Goal: Task Accomplishment & Management: Manage account settings

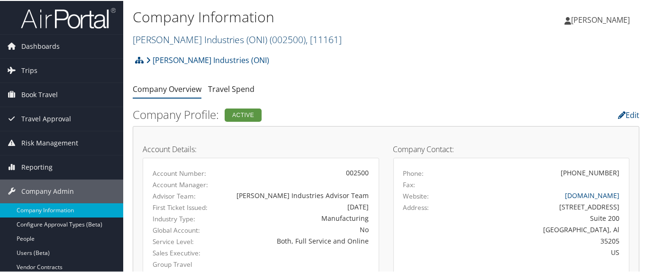
click at [180, 35] on link "O'Neal Industries (ONI) ( 002500 ) , [ 11161 ]" at bounding box center [237, 38] width 209 height 13
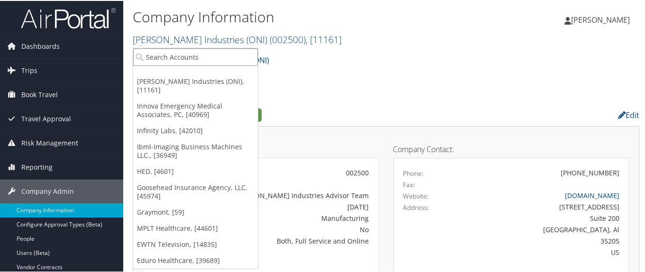
click at [180, 51] on input "search" at bounding box center [195, 56] width 125 height 18
paste input "STATEOFCO"
type input "STATEOFCO"
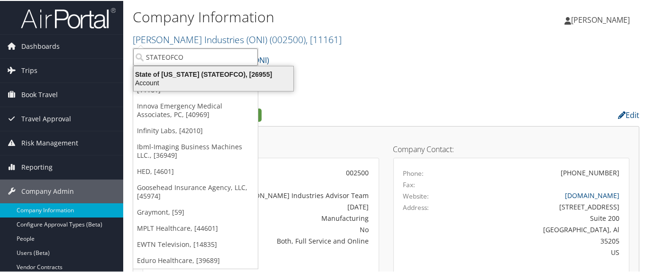
click at [190, 71] on div "State of Colorado (STATEOFCO), [26955]" at bounding box center [213, 73] width 171 height 9
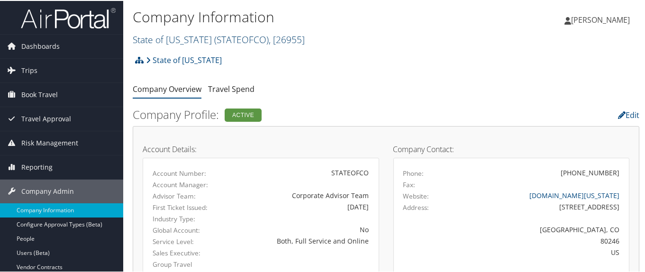
click at [170, 36] on link "State of Colorado ( STATEOFCO ) , [ 26955 ]" at bounding box center [219, 38] width 172 height 13
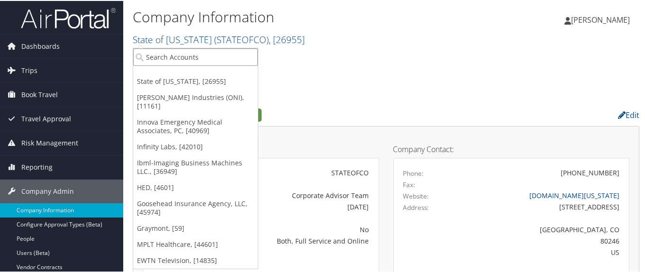
click at [173, 54] on input "search" at bounding box center [195, 56] width 125 height 18
paste input "301646"
type input "301646"
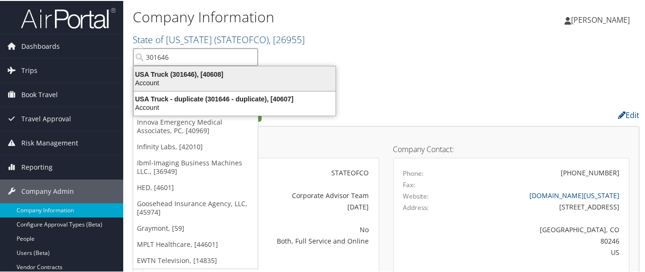
click at [188, 76] on div "USA Truck (301646), [40608]" at bounding box center [234, 73] width 213 height 9
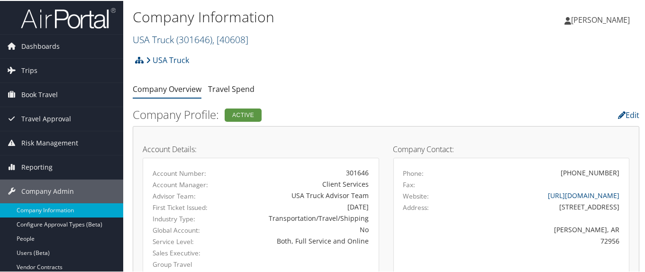
click at [159, 39] on link "USA Truck ( 301646 ) , [ 40608 ]" at bounding box center [191, 38] width 116 height 13
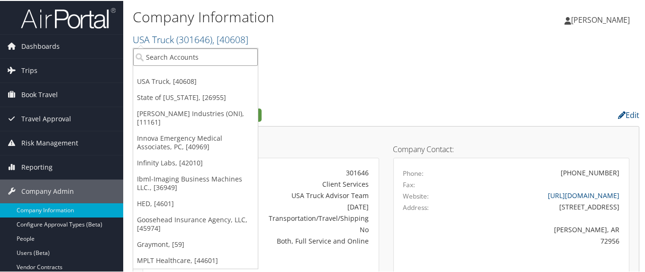
click at [166, 54] on input "search" at bounding box center [195, 56] width 125 height 18
type input "4954"
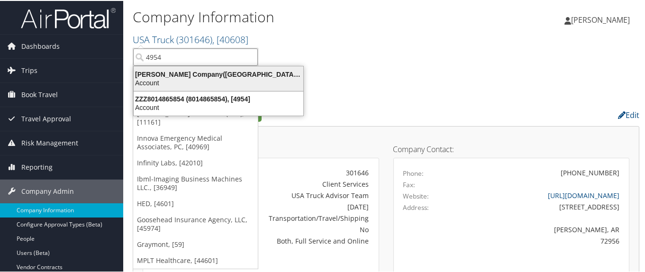
click at [148, 73] on div "Nielsen Company(US), LLC (4954), [44802]" at bounding box center [218, 73] width 181 height 9
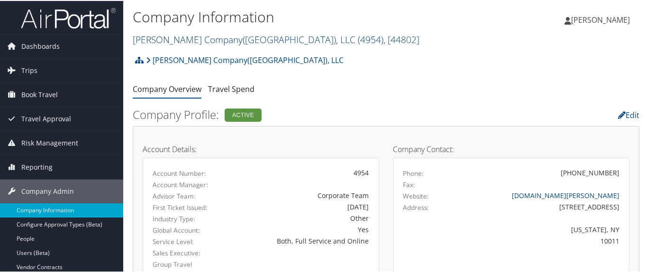
click at [175, 33] on link "Nielsen Company(US), LLC ( 4954 ) , [ 44802 ]" at bounding box center [276, 38] width 287 height 13
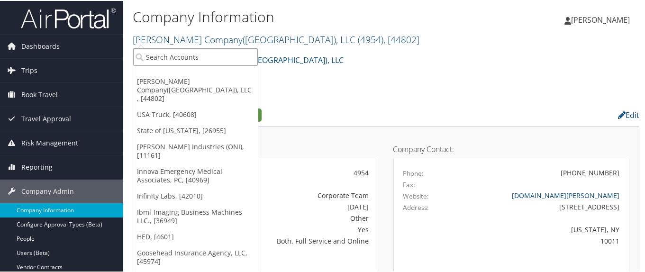
click at [172, 54] on input "search" at bounding box center [195, 56] width 125 height 18
paste input "0CA018"
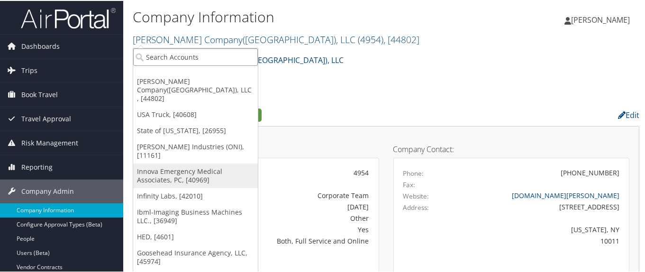
type input "0CA018"
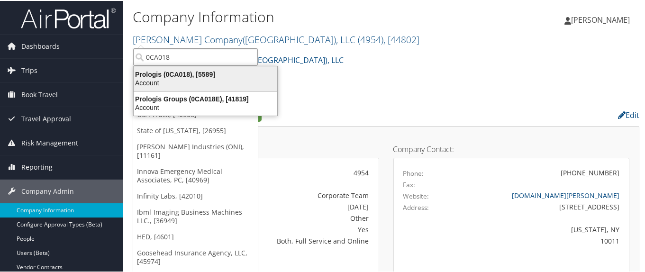
click at [181, 75] on div "Prologis (0CA018), [5589]" at bounding box center [205, 73] width 155 height 9
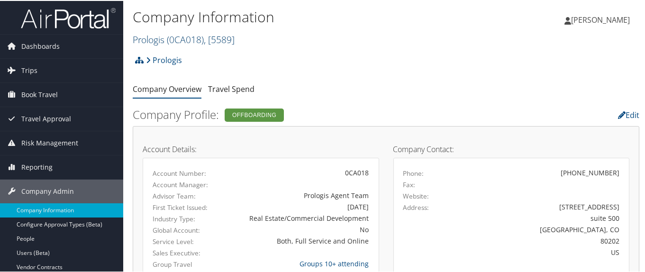
click at [164, 39] on link "Prologis ( 0CA018 ) , [ 5589 ]" at bounding box center [184, 38] width 102 height 13
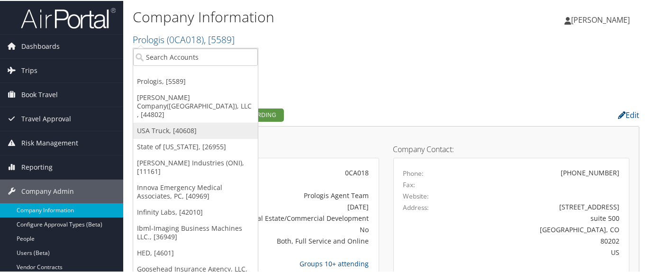
click at [165, 122] on link "USA Truck, [40608]" at bounding box center [195, 130] width 125 height 16
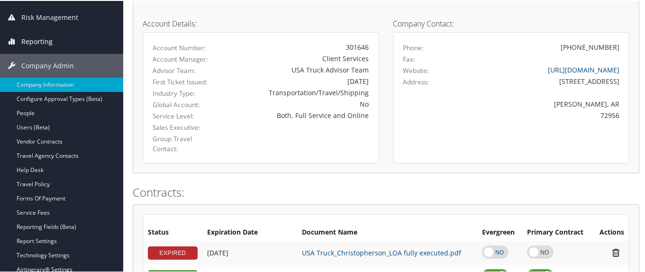
scroll to position [142, 0]
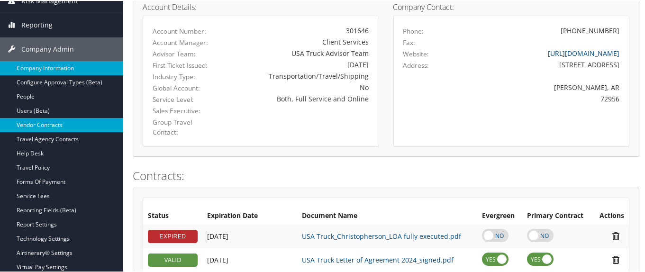
click at [99, 127] on link "Vendor Contracts" at bounding box center [61, 124] width 123 height 14
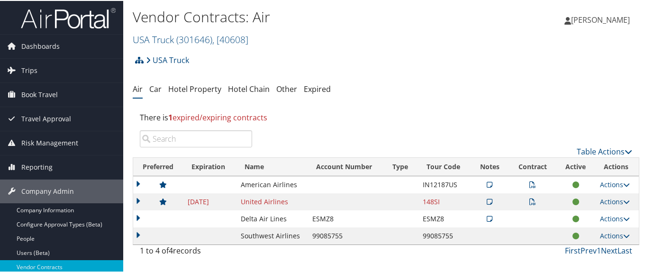
click at [139, 200] on td at bounding box center [158, 200] width 50 height 17
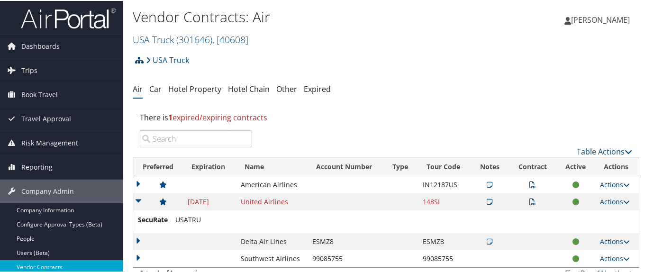
click at [486, 201] on icon at bounding box center [489, 200] width 6 height 7
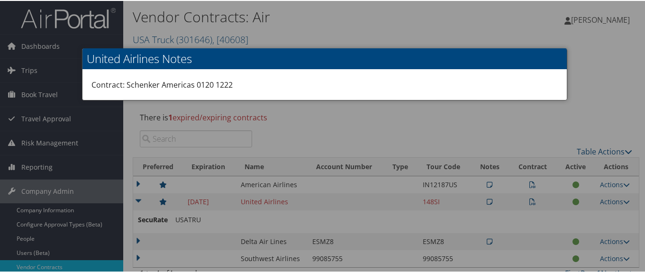
click at [469, 127] on div at bounding box center [324, 136] width 648 height 272
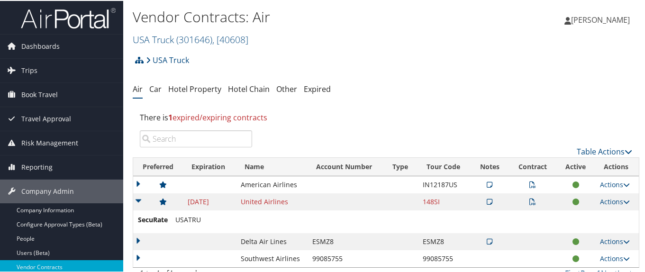
click at [529, 203] on icon at bounding box center [532, 200] width 7 height 7
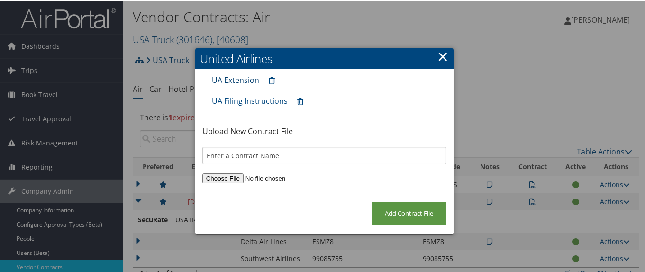
click at [240, 79] on link "UA Extension" at bounding box center [235, 79] width 47 height 10
click at [441, 55] on link "×" at bounding box center [442, 55] width 11 height 19
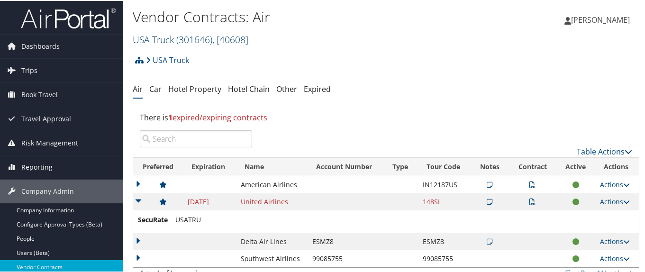
click at [186, 38] on span "( 301646 )" at bounding box center [194, 38] width 36 height 13
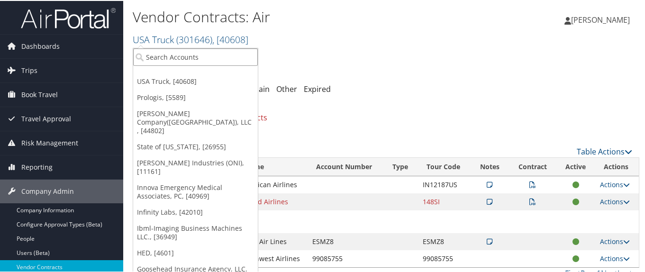
click at [194, 57] on input "search" at bounding box center [195, 56] width 125 height 18
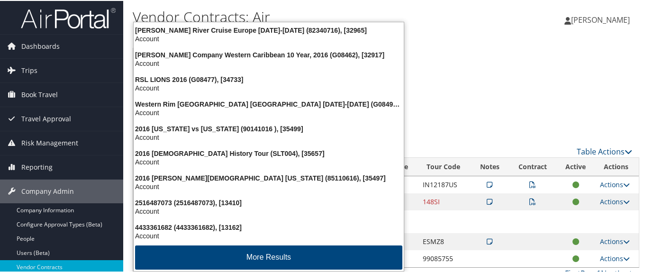
type input "1665"
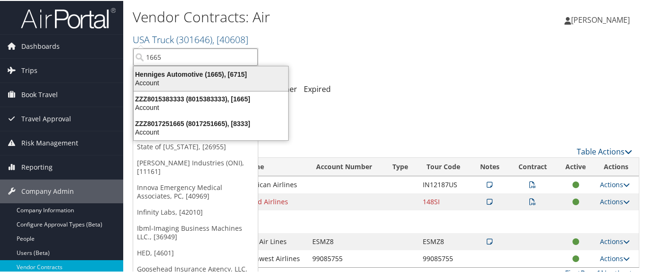
click at [187, 79] on div "Account" at bounding box center [211, 82] width 166 height 9
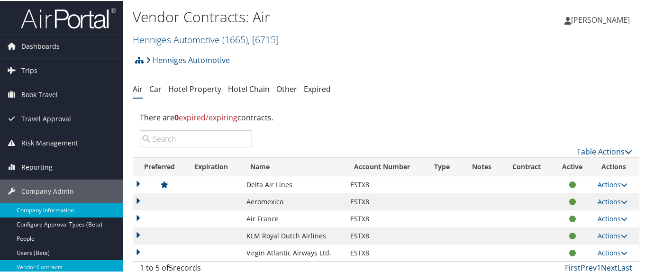
click at [86, 206] on link "Company Information" at bounding box center [61, 209] width 123 height 14
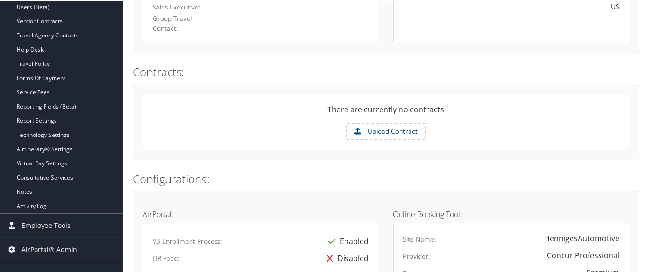
scroll to position [189, 0]
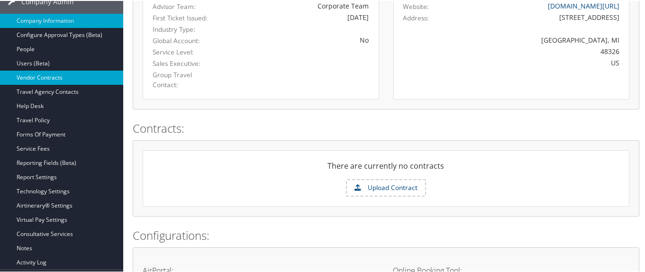
click at [99, 76] on link "Vendor Contracts" at bounding box center [61, 77] width 123 height 14
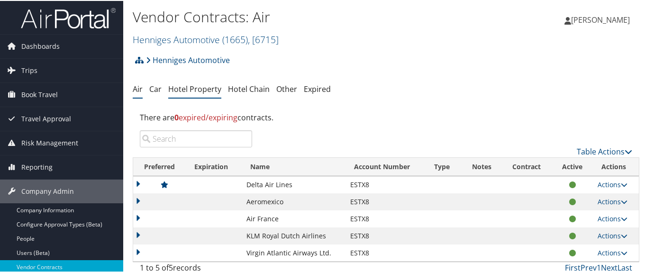
click at [184, 88] on link "Hotel Property" at bounding box center [194, 88] width 53 height 10
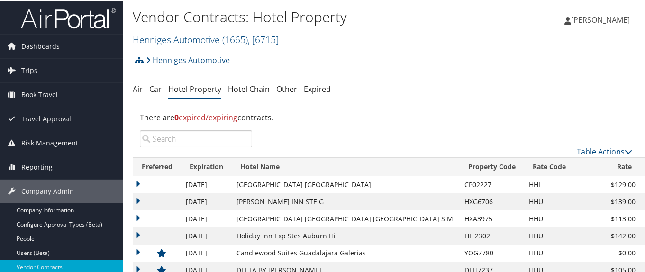
click at [183, 138] on input "search" at bounding box center [196, 137] width 112 height 17
paste input "02227"
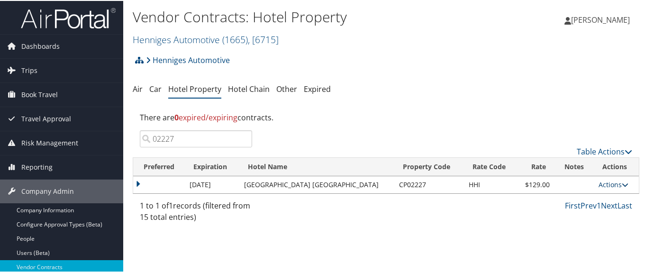
type input "02227"
click at [607, 183] on link "Actions" at bounding box center [613, 183] width 30 height 9
click at [617, 196] on link "Edit" at bounding box center [612, 197] width 36 height 16
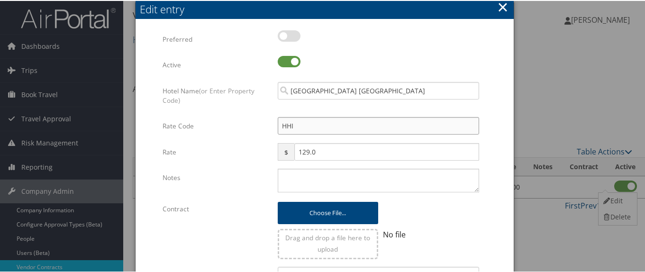
drag, startPoint x: 296, startPoint y: 125, endPoint x: 268, endPoint y: 123, distance: 29.0
click at [268, 123] on div "Rate Code HHI Multiple values The selected items contain different values for t…" at bounding box center [323, 129] width 323 height 26
type input "2"
checkbox input "true"
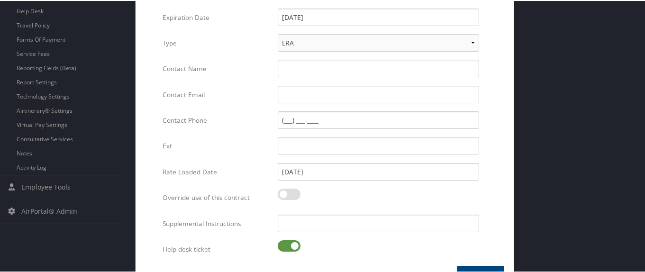
scroll to position [309, 0]
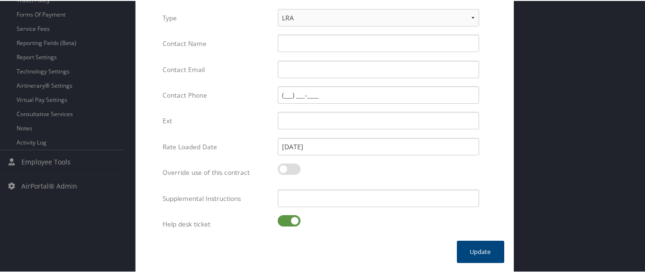
type input "2HV"
click at [279, 217] on label at bounding box center [289, 219] width 23 height 11
click at [282, 218] on input "checkbox" at bounding box center [285, 221] width 6 height 6
checkbox input "false"
click at [478, 247] on button "Update" at bounding box center [480, 251] width 47 height 22
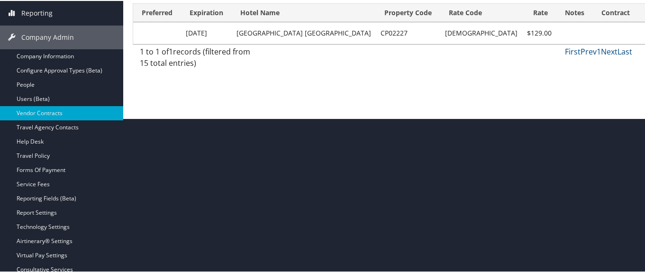
scroll to position [93, 0]
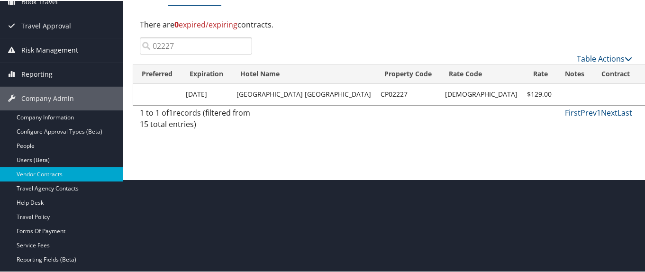
drag, startPoint x: 180, startPoint y: 45, endPoint x: 152, endPoint y: 41, distance: 28.1
click at [152, 41] on input "02227" at bounding box center [196, 44] width 112 height 17
paste input "A3975"
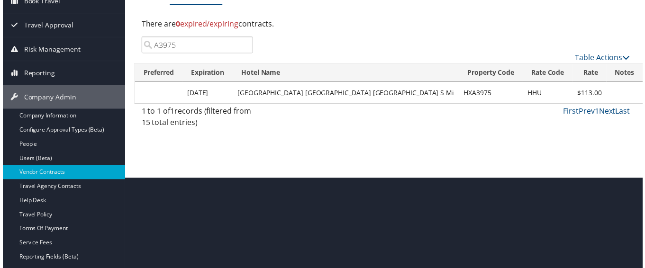
type input "A3975"
click at [640, 107] on link "Edit" at bounding box center [645, 107] width 36 height 16
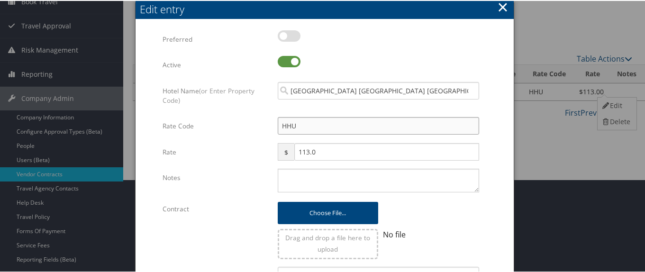
drag, startPoint x: 293, startPoint y: 126, endPoint x: 273, endPoint y: 126, distance: 19.4
click at [273, 126] on div "HHU Multiple values The selected items contain different values for this input.…" at bounding box center [377, 128] width 215 height 25
type input "2"
checkbox input "true"
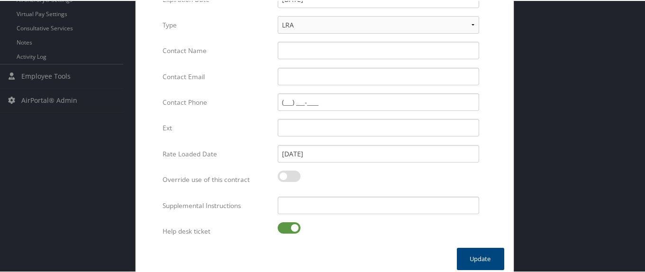
scroll to position [402, 0]
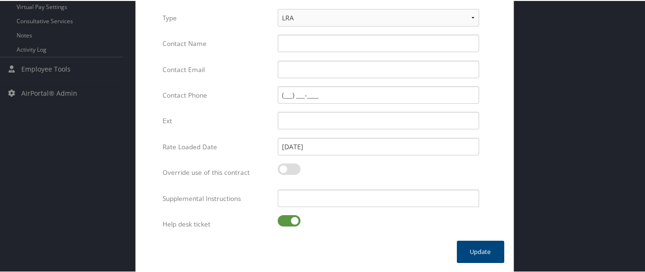
type input "2HV"
click at [280, 219] on label at bounding box center [289, 219] width 23 height 11
click at [282, 219] on input "checkbox" at bounding box center [285, 221] width 6 height 6
checkbox input "false"
click at [482, 250] on button "Update" at bounding box center [480, 251] width 47 height 22
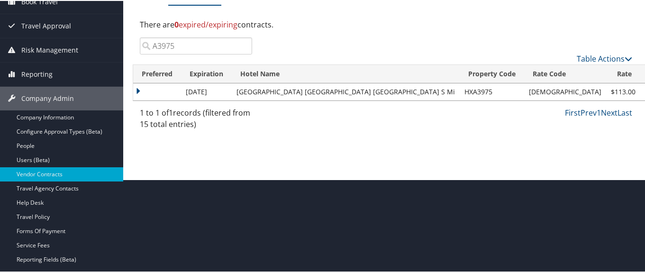
scroll to position [45, 0]
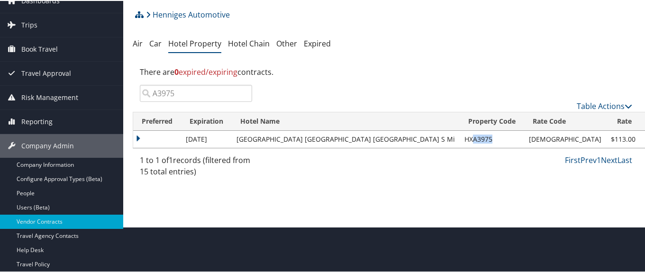
drag, startPoint x: 370, startPoint y: 140, endPoint x: 390, endPoint y: 138, distance: 19.9
click at [459, 138] on td "HXA3975" at bounding box center [491, 138] width 64 height 17
copy td "A3975"
click at [178, 97] on input "A3975" at bounding box center [196, 92] width 112 height 17
click at [241, 93] on input "A3975" at bounding box center [196, 92] width 112 height 17
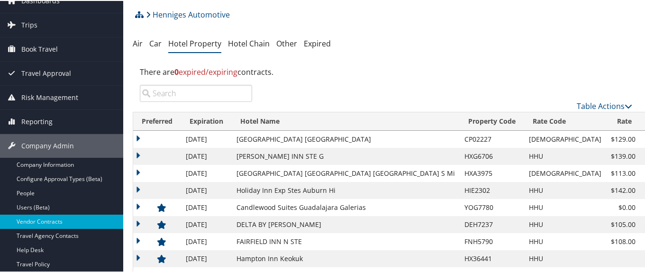
click at [201, 96] on input "search" at bounding box center [196, 92] width 112 height 17
paste input "E2302"
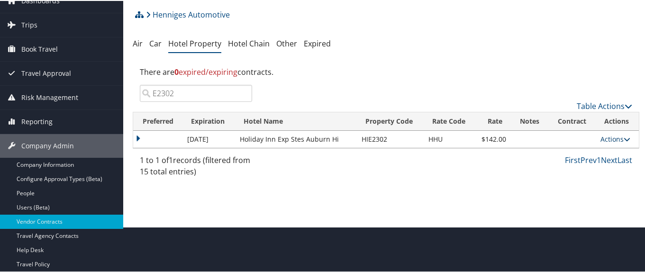
type input "E2302"
click at [606, 138] on link "Actions" at bounding box center [615, 138] width 30 height 9
click at [620, 153] on link "Edit" at bounding box center [615, 152] width 36 height 16
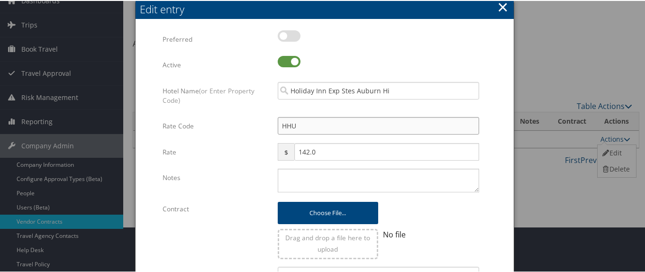
drag, startPoint x: 303, startPoint y: 127, endPoint x: 250, endPoint y: 126, distance: 53.0
click at [250, 126] on div "Rate Code HHU Multiple values The selected items contain different values for t…" at bounding box center [323, 129] width 323 height 26
type input "2"
checkbox input "true"
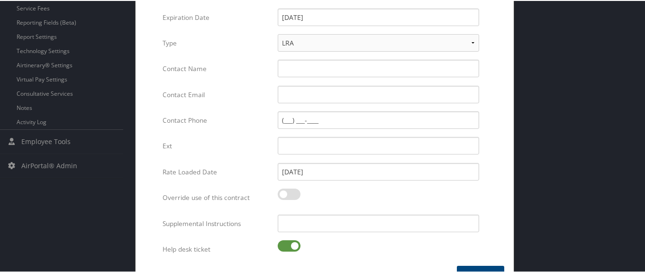
scroll to position [355, 0]
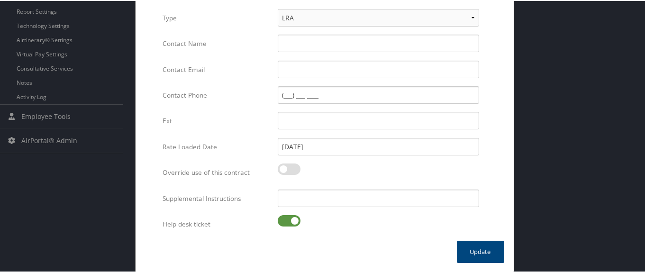
type input "2HV"
click at [286, 218] on label at bounding box center [289, 219] width 23 height 11
click at [286, 218] on input "checkbox" at bounding box center [285, 221] width 6 height 6
checkbox input "false"
click at [483, 249] on button "Update" at bounding box center [480, 251] width 47 height 22
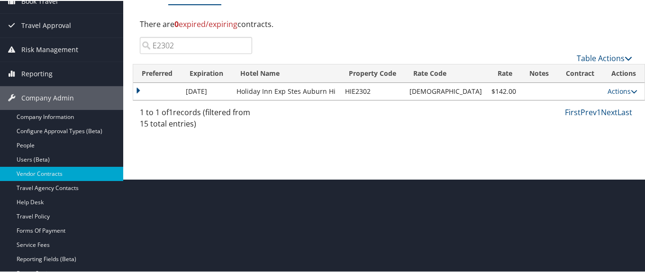
scroll to position [93, 0]
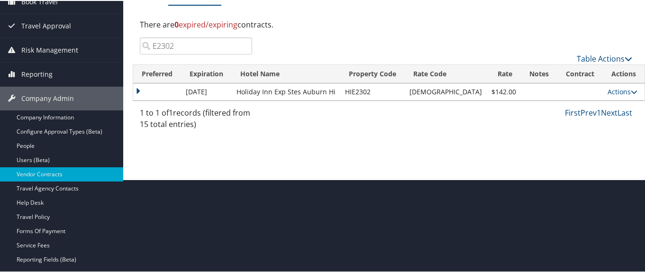
click at [183, 40] on input "E2302" at bounding box center [196, 44] width 112 height 17
drag, startPoint x: 179, startPoint y: 45, endPoint x: 150, endPoint y: 48, distance: 30.0
click at [150, 48] on input "E2302" at bounding box center [196, 44] width 112 height 17
paste input "G6706"
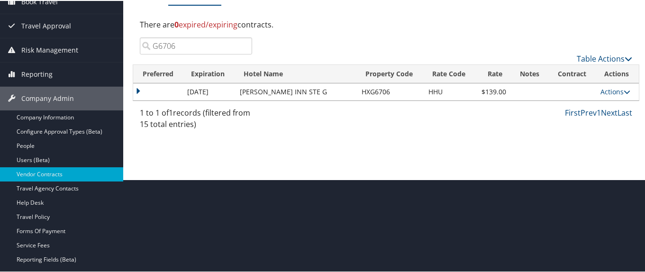
type input "G6706"
click at [609, 85] on td "Actions Edit Delete" at bounding box center [616, 90] width 43 height 17
click at [611, 93] on link "Actions" at bounding box center [615, 90] width 30 height 9
click at [619, 104] on link "Edit" at bounding box center [615, 105] width 36 height 16
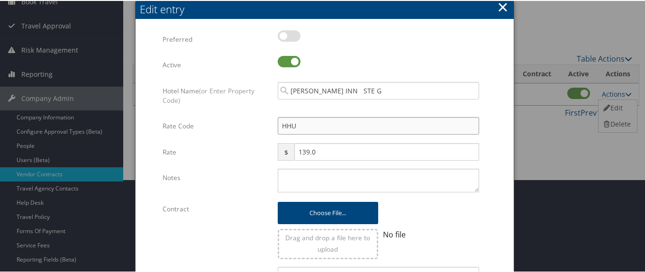
click at [285, 125] on input "HHU" at bounding box center [378, 125] width 201 height 18
drag, startPoint x: 300, startPoint y: 124, endPoint x: 272, endPoint y: 124, distance: 27.5
click at [272, 124] on div "HHU Multiple values The selected items contain different values for this input.…" at bounding box center [377, 128] width 215 height 25
type input "2"
checkbox input "true"
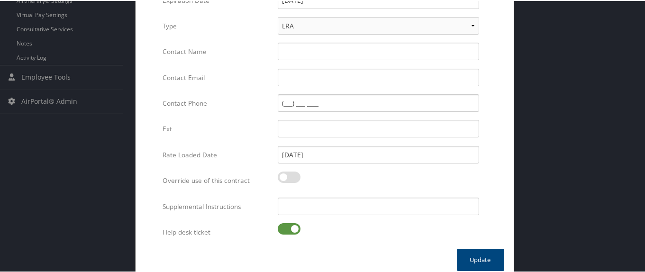
scroll to position [402, 0]
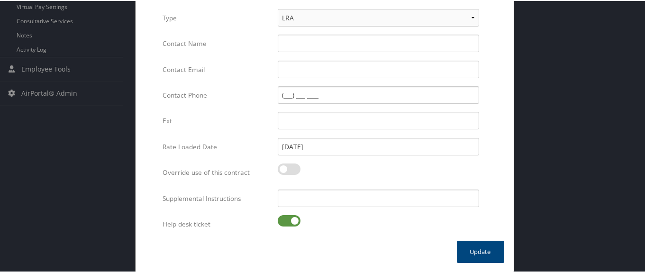
type input "2HV"
click at [284, 219] on label at bounding box center [289, 219] width 23 height 11
click at [284, 219] on input "checkbox" at bounding box center [285, 221] width 6 height 6
checkbox input "false"
click at [466, 253] on button "Update" at bounding box center [480, 251] width 47 height 22
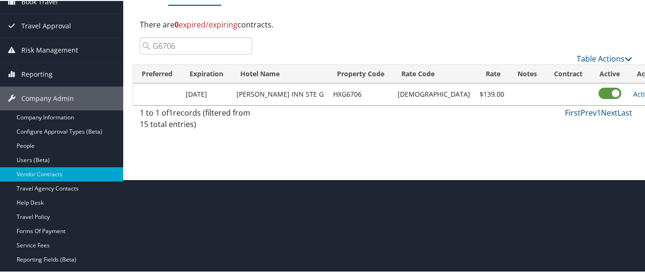
scroll to position [0, 0]
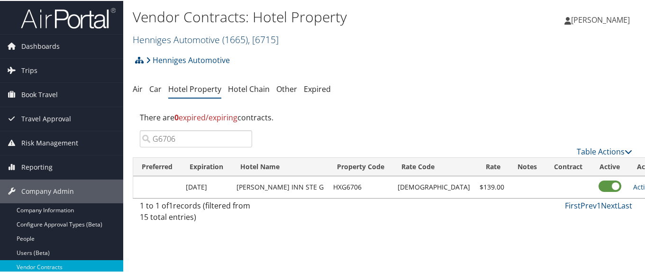
click at [156, 38] on link "Henniges Automotive ( 1665 ) , [ 6715 ]" at bounding box center [206, 38] width 146 height 13
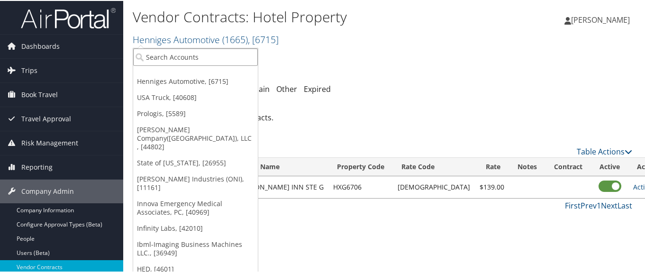
click at [166, 56] on input "search" at bounding box center [195, 56] width 125 height 18
paste input "302074"
type input "302074"
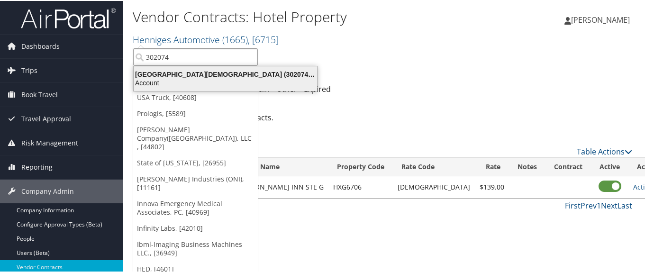
click at [175, 75] on div "Abilene Christian University (302074), [45966]" at bounding box center [225, 73] width 195 height 9
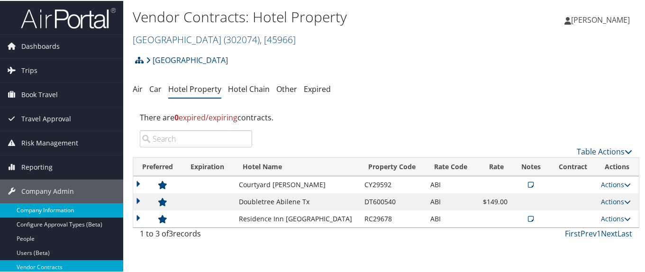
click at [77, 210] on link "Company Information" at bounding box center [61, 209] width 123 height 14
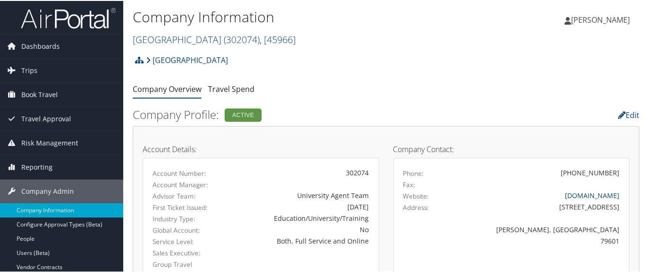
click at [163, 40] on link "[GEOGRAPHIC_DATA][DEMOGRAPHIC_DATA] ( 302074 ) , [ 45966 ]" at bounding box center [214, 38] width 163 height 13
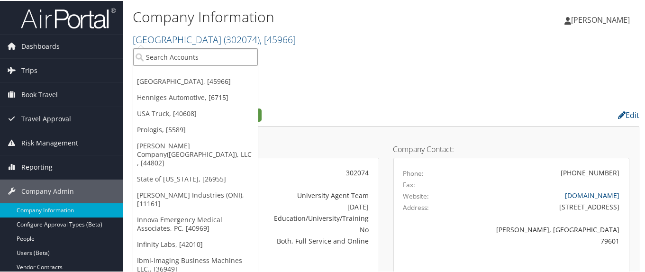
click at [170, 54] on input "search" at bounding box center [195, 56] width 125 height 18
paste input "Ansira"
type input "Ansira"
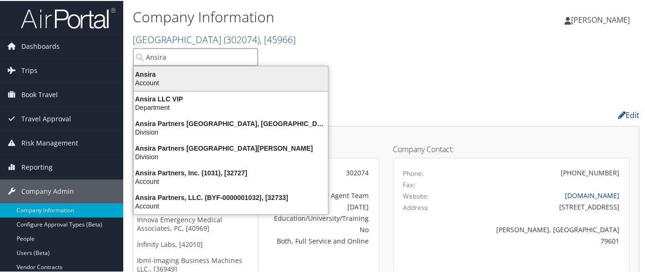
click at [170, 75] on div "Ansira" at bounding box center [231, 73] width 206 height 9
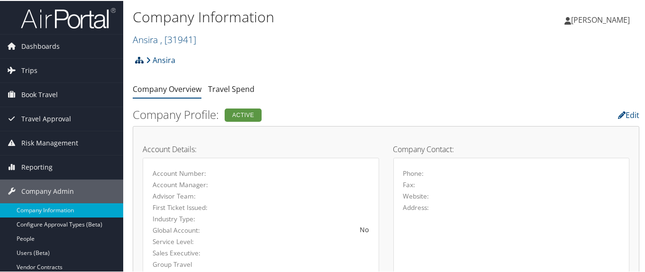
click at [136, 62] on icon at bounding box center [139, 59] width 9 height 8
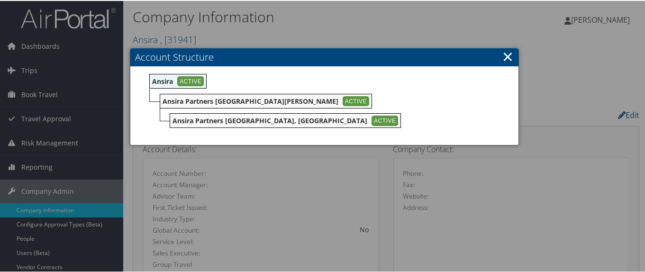
click at [506, 54] on link "×" at bounding box center [507, 55] width 11 height 19
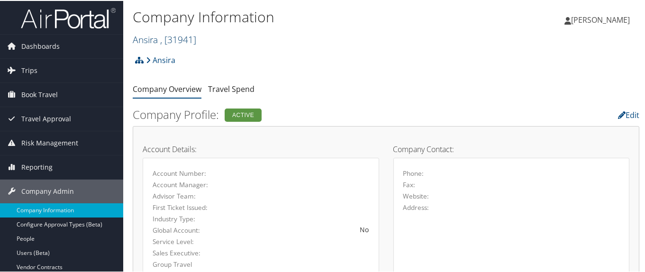
click at [155, 39] on link "Ansira , [ 31941 ]" at bounding box center [164, 38] width 63 height 13
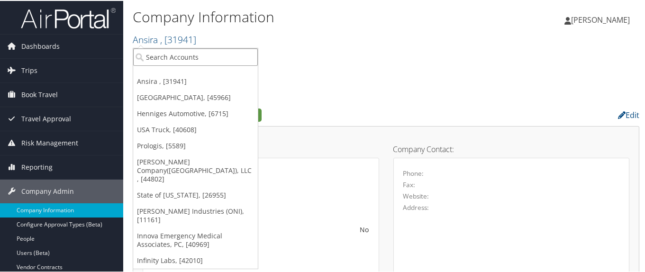
click at [144, 57] on input "search" at bounding box center [195, 56] width 125 height 18
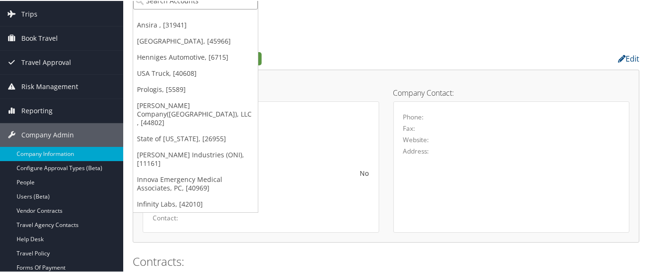
scroll to position [48, 0]
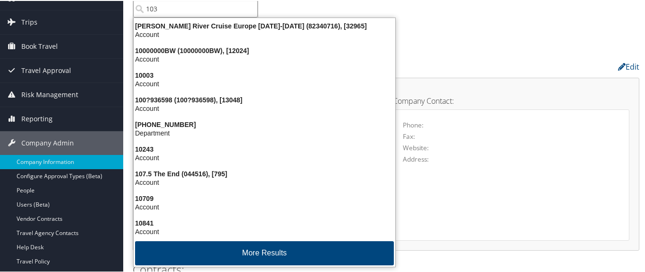
type input "1031"
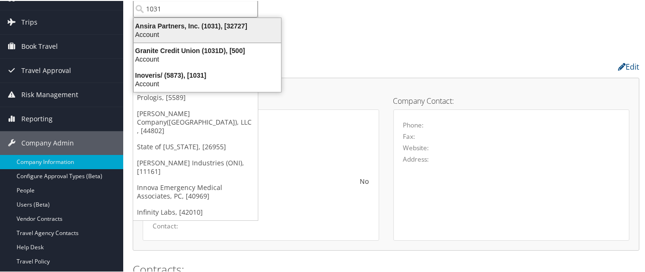
click at [188, 25] on div "Ansira Partners, Inc. (1031), [32727]" at bounding box center [207, 25] width 159 height 9
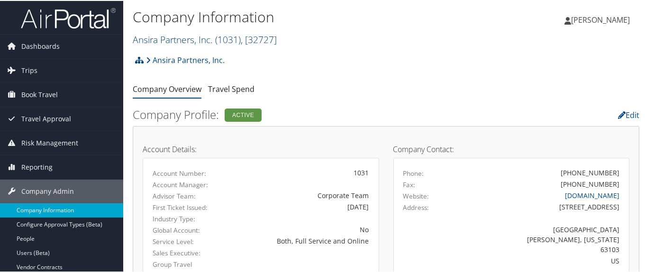
click at [144, 36] on link "Ansira Partners, Inc. ( 1031 ) , [ 32727 ]" at bounding box center [205, 38] width 144 height 13
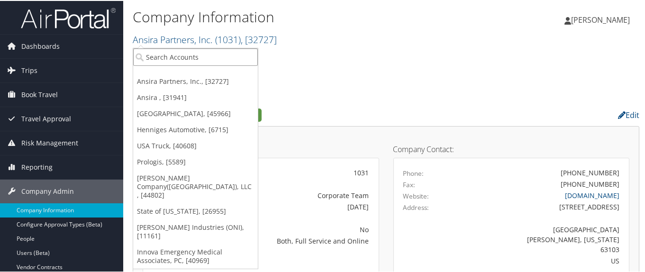
click at [155, 58] on input "search" at bounding box center [195, 56] width 125 height 18
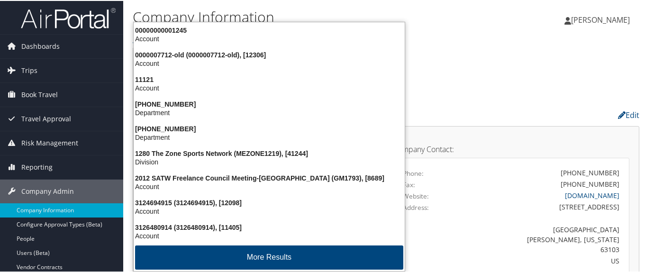
type input "1200"
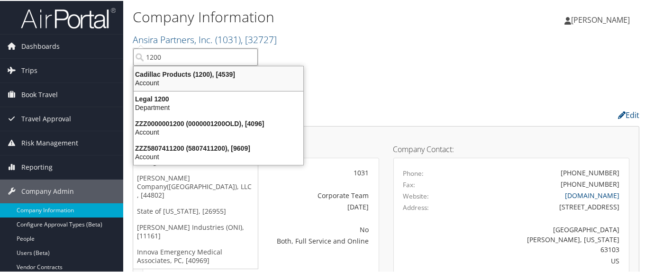
click at [191, 78] on div "Account" at bounding box center [218, 82] width 181 height 9
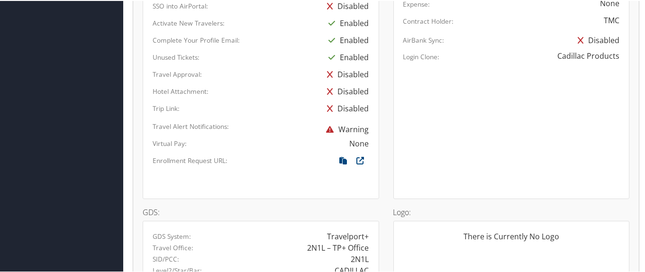
scroll to position [568, 0]
